Goal: Use online tool/utility: Utilize a website feature to perform a specific function

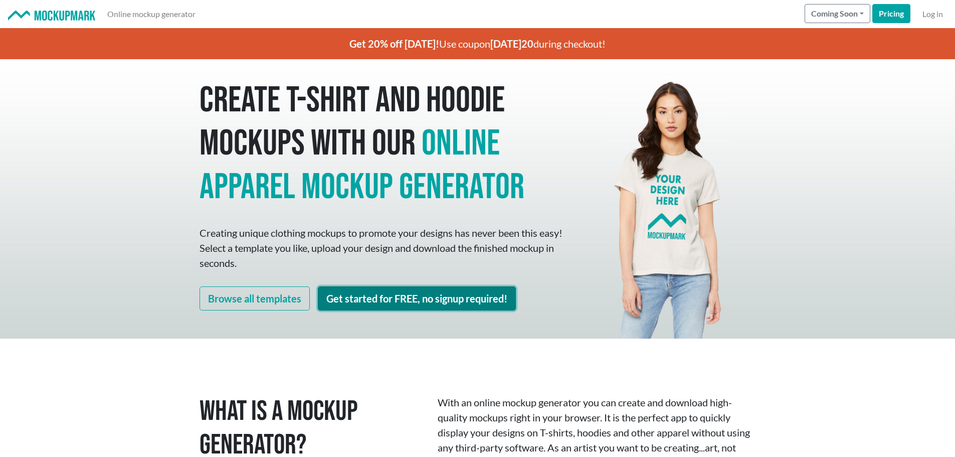
click at [429, 294] on link "Get started for FREE, no signup required!" at bounding box center [417, 298] width 198 height 24
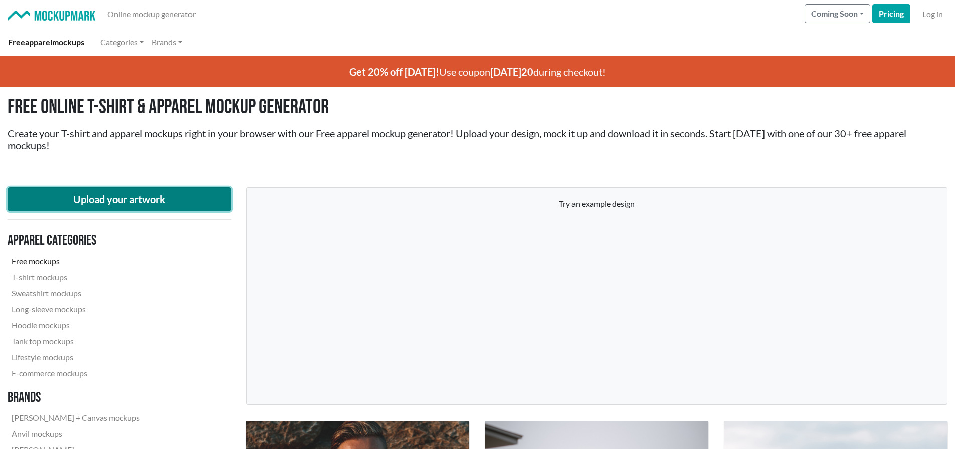
click at [158, 199] on button "Upload your artwork" at bounding box center [120, 200] width 224 height 24
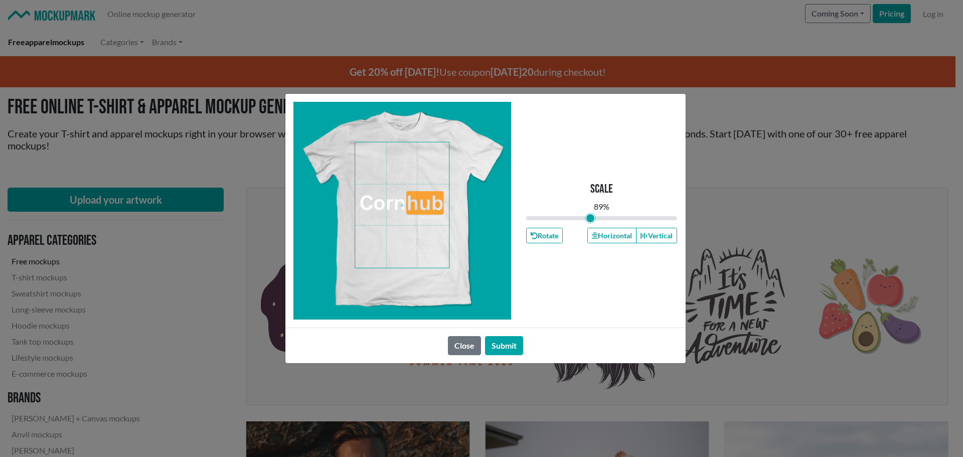
drag, startPoint x: 597, startPoint y: 219, endPoint x: 591, endPoint y: 221, distance: 6.8
type input "0.85"
click at [591, 221] on input "range" at bounding box center [601, 218] width 151 height 11
click at [426, 172] on span at bounding box center [402, 204] width 94 height 125
click at [598, 230] on button "Horizontal" at bounding box center [611, 236] width 49 height 16
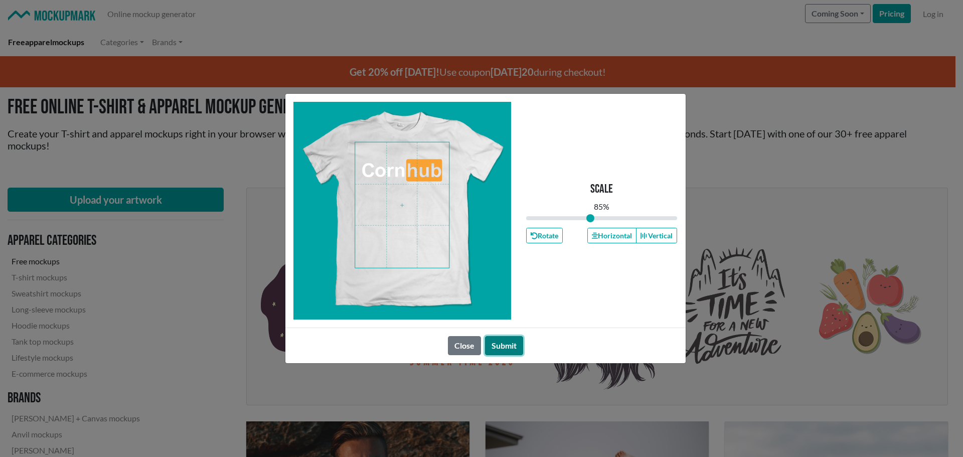
click at [512, 340] on button "Submit" at bounding box center [504, 345] width 38 height 19
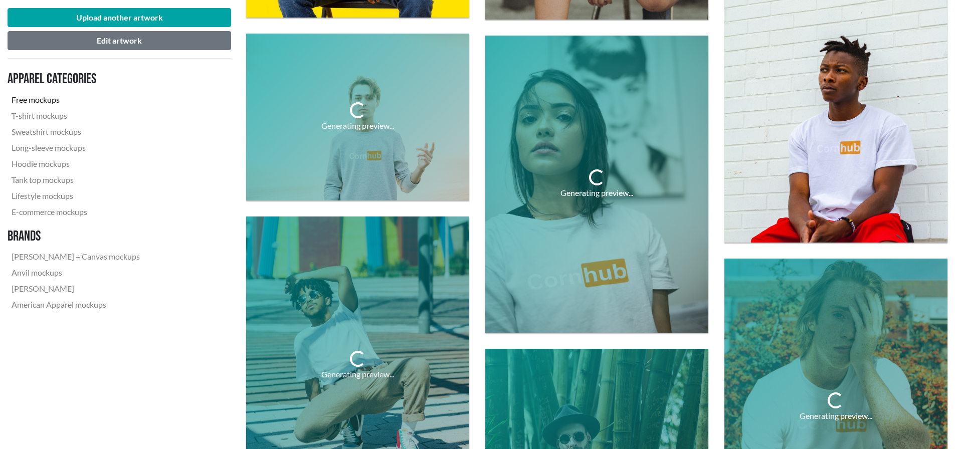
scroll to position [1454, 0]
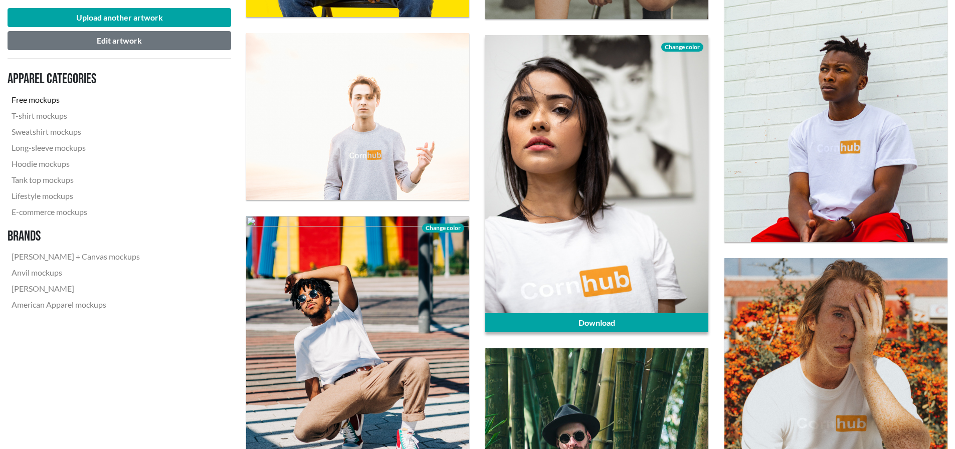
click at [694, 45] on span "Change color" at bounding box center [682, 47] width 42 height 9
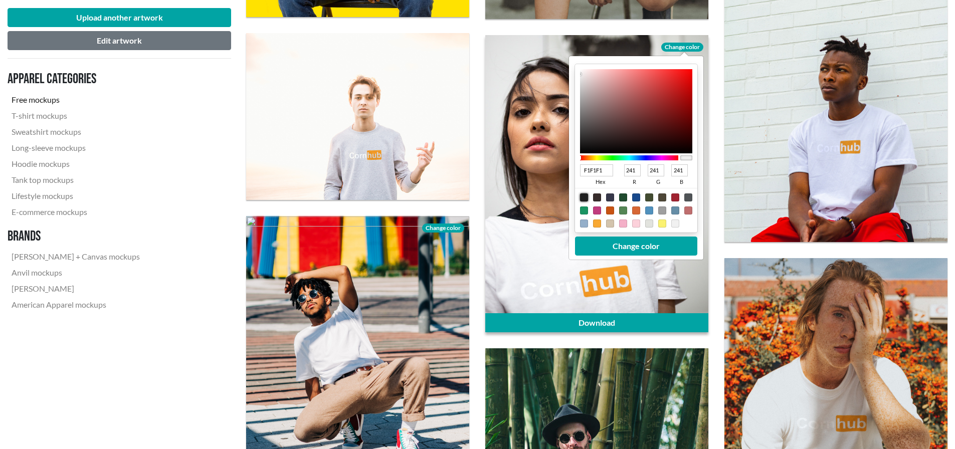
click at [583, 195] on div at bounding box center [584, 198] width 8 height 8
type input "1F1F1F"
type input "31"
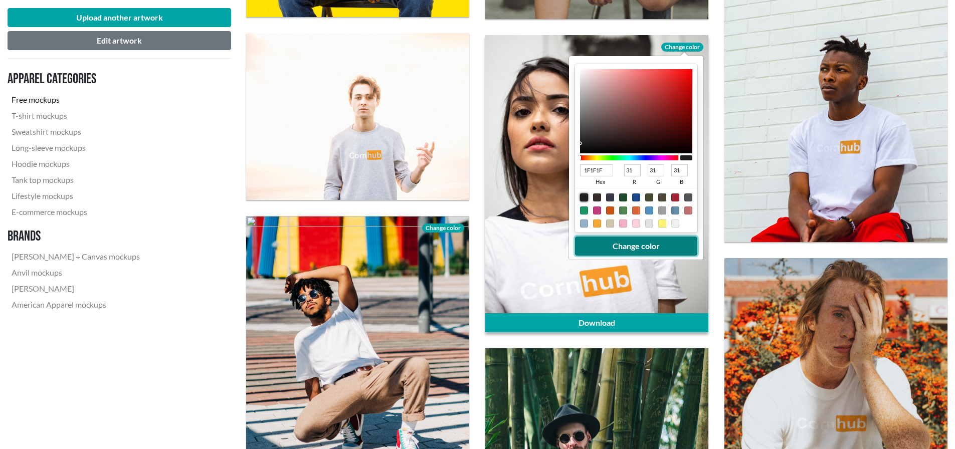
click at [648, 248] on button "Change color" at bounding box center [636, 246] width 122 height 19
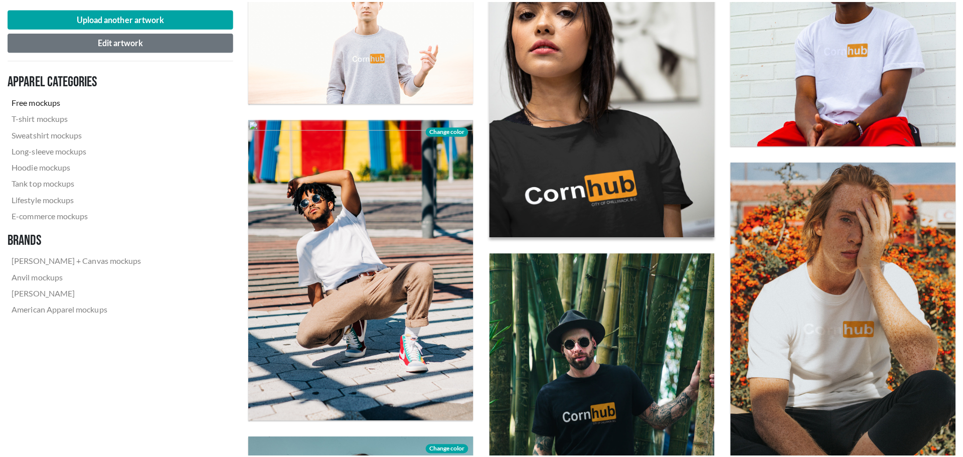
scroll to position [1554, 0]
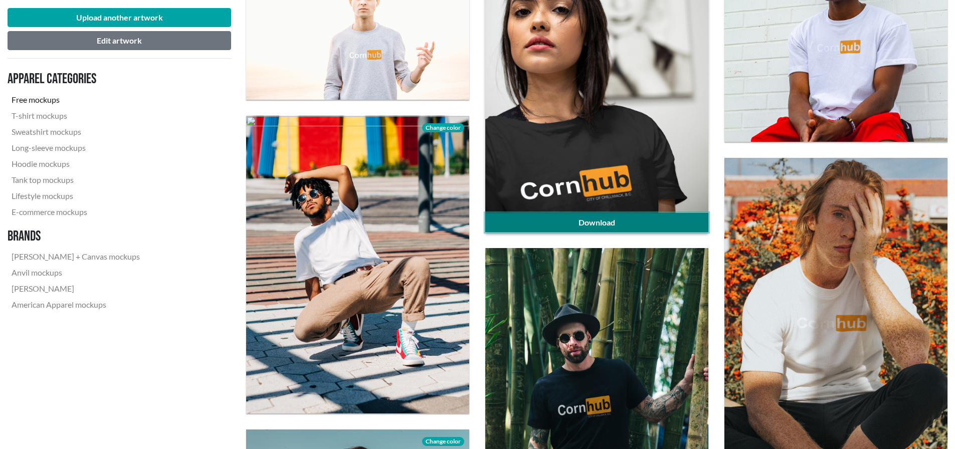
click at [623, 225] on link "Download" at bounding box center [596, 222] width 223 height 19
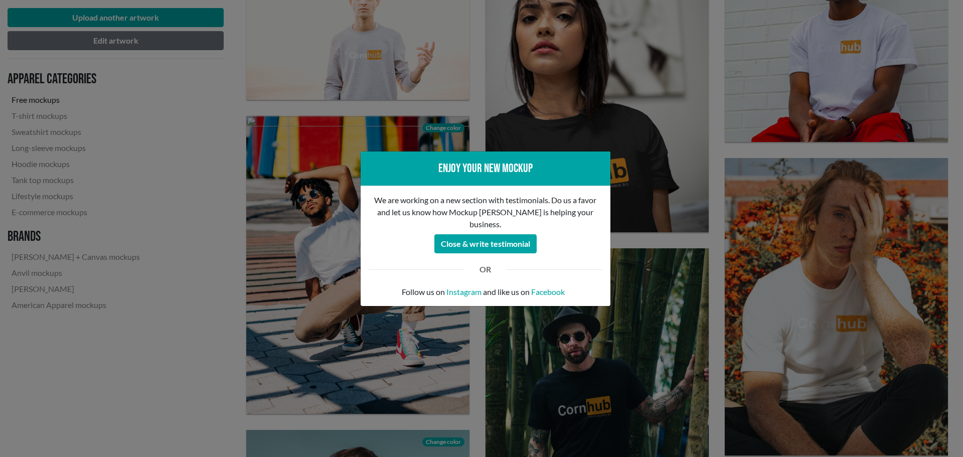
click at [720, 262] on div "Enjoy your new mockup We are working on a new section with testimonials. Do us …" at bounding box center [481, 228] width 963 height 457
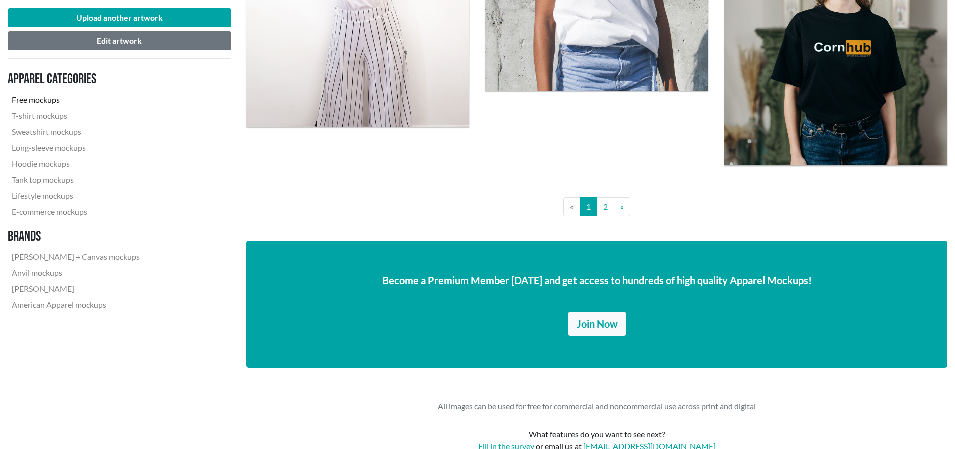
scroll to position [2507, 0]
